Goal: Submit feedback/report problem

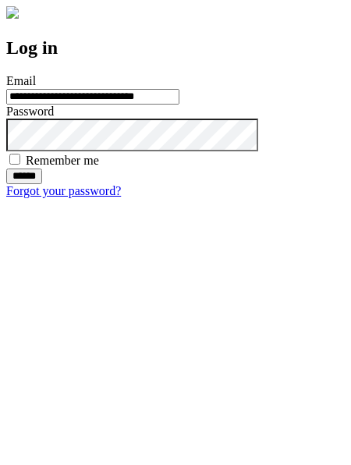
type input "**********"
click at [42, 184] on input "******" at bounding box center [24, 177] width 36 height 16
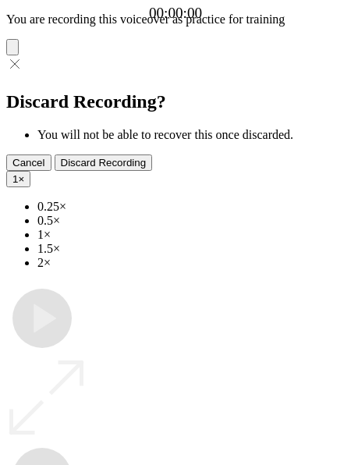
type input "**********"
